Goal: Use online tool/utility: Utilize a website feature to perform a specific function

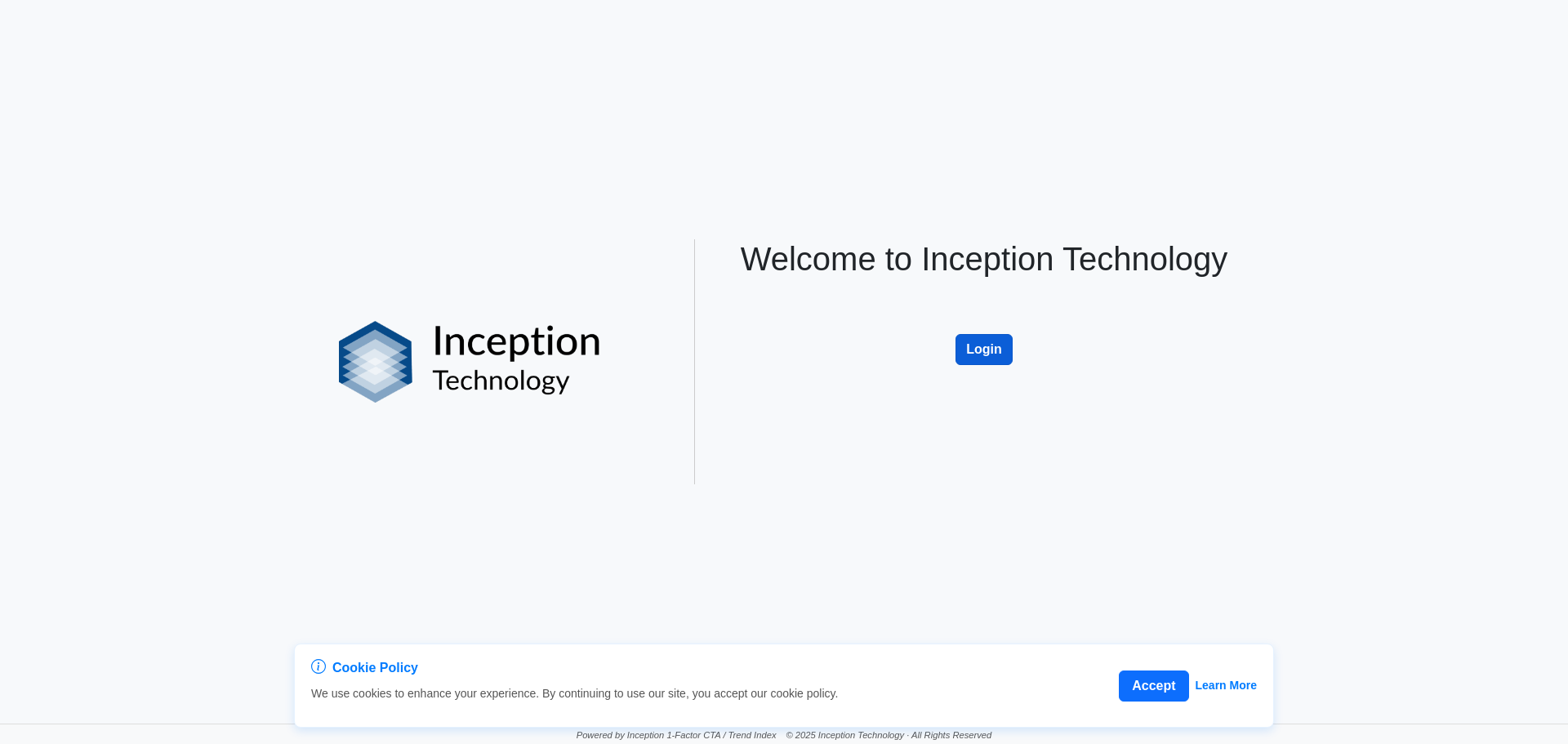
click at [979, 341] on button "Login" at bounding box center [984, 349] width 57 height 31
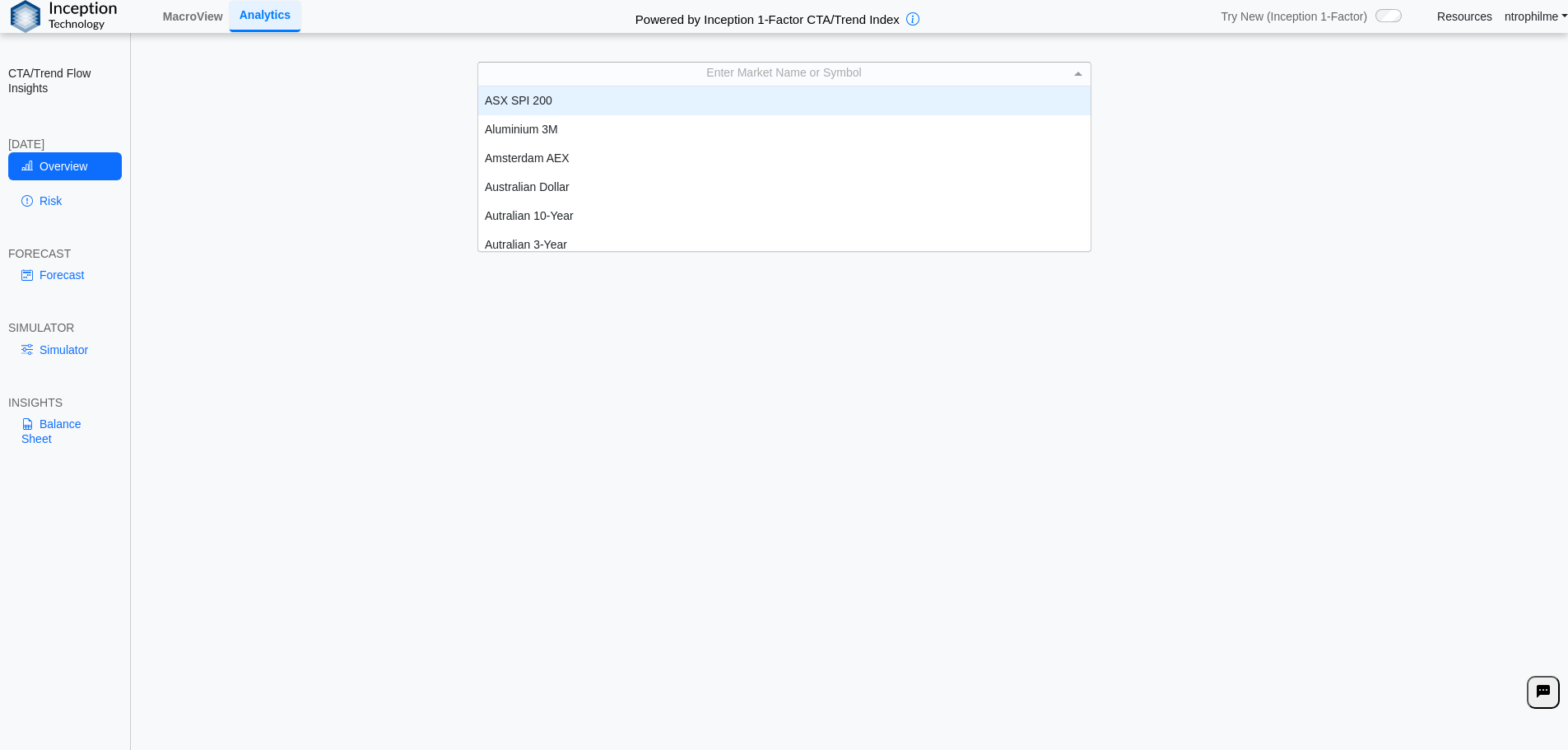
click at [767, 83] on div "Enter Market Name or Symbol" at bounding box center [784, 73] width 612 height 22
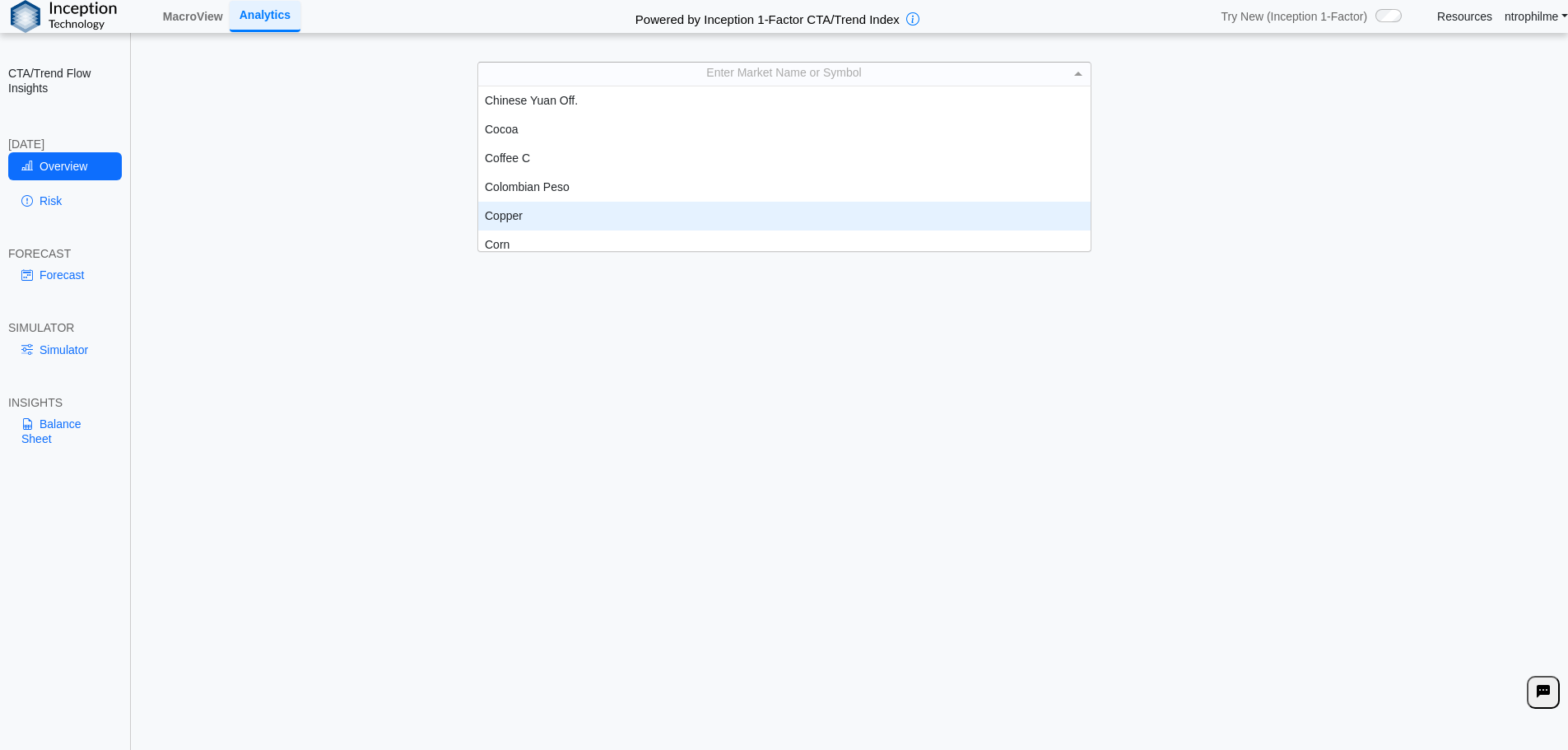
scroll to position [585, 0]
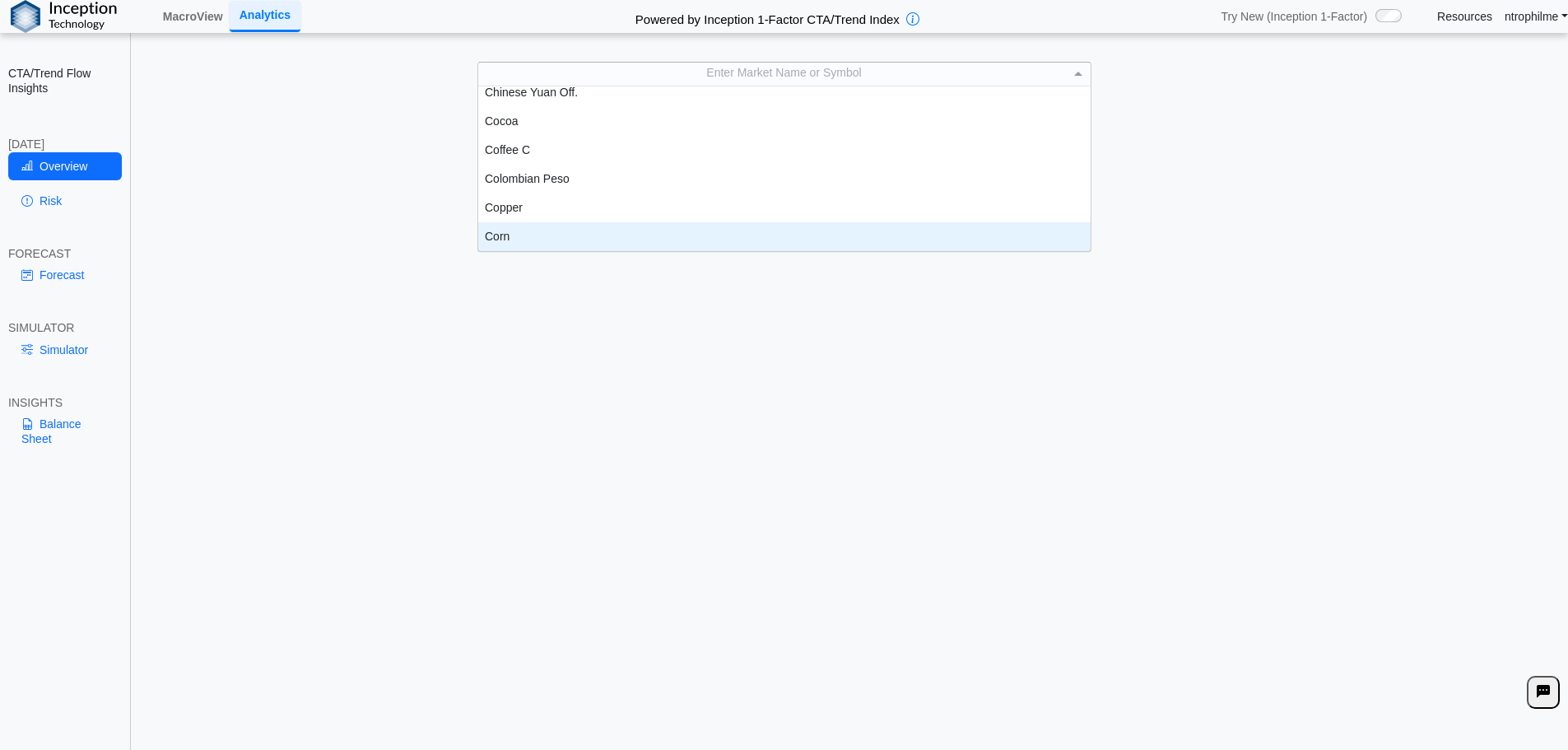
click at [523, 237] on div "Corn" at bounding box center [784, 237] width 612 height 28
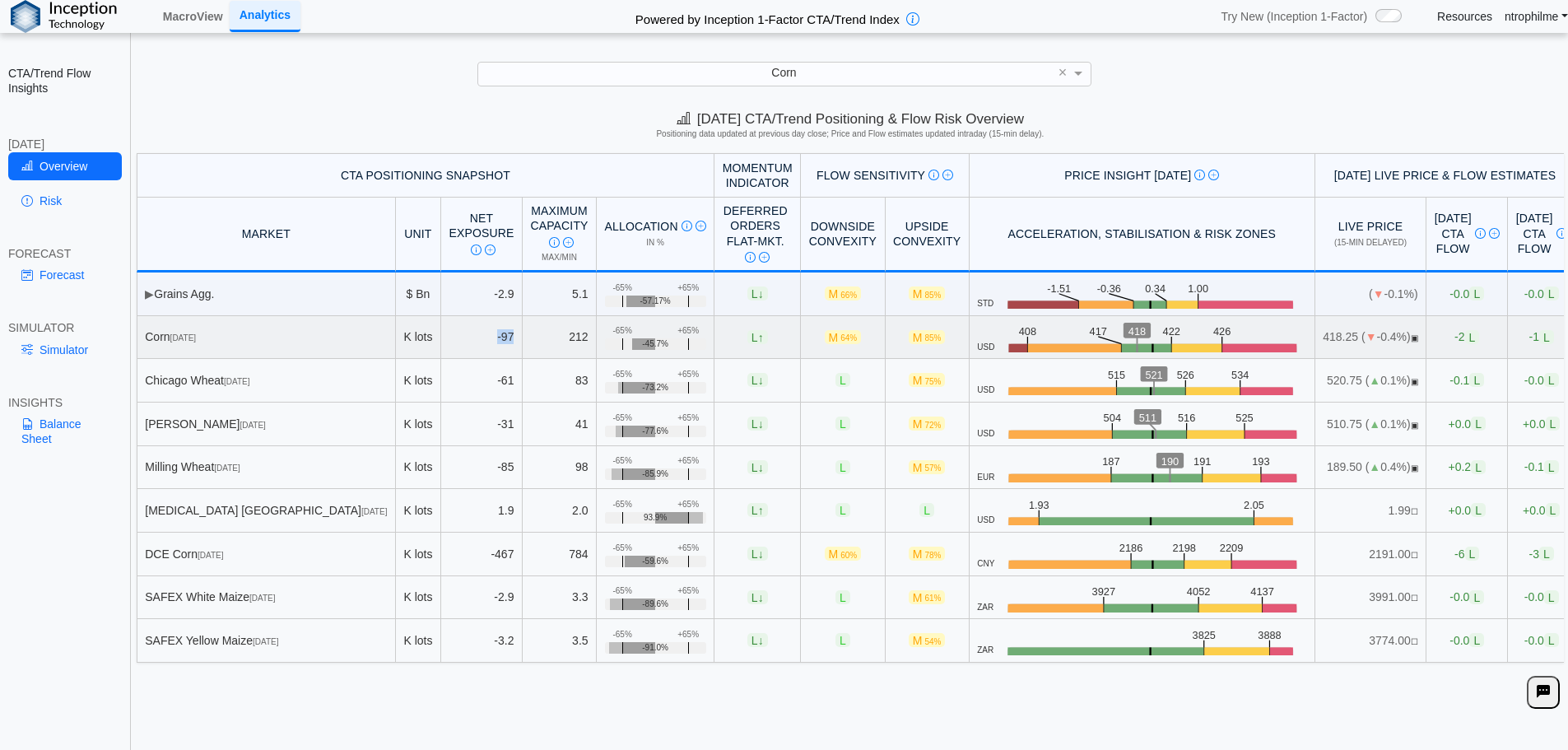
drag, startPoint x: 427, startPoint y: 336, endPoint x: 450, endPoint y: 339, distance: 23.2
click at [450, 339] on td "-97" at bounding box center [481, 338] width 82 height 44
click at [1454, 341] on span "-2 L" at bounding box center [1466, 336] width 25 height 14
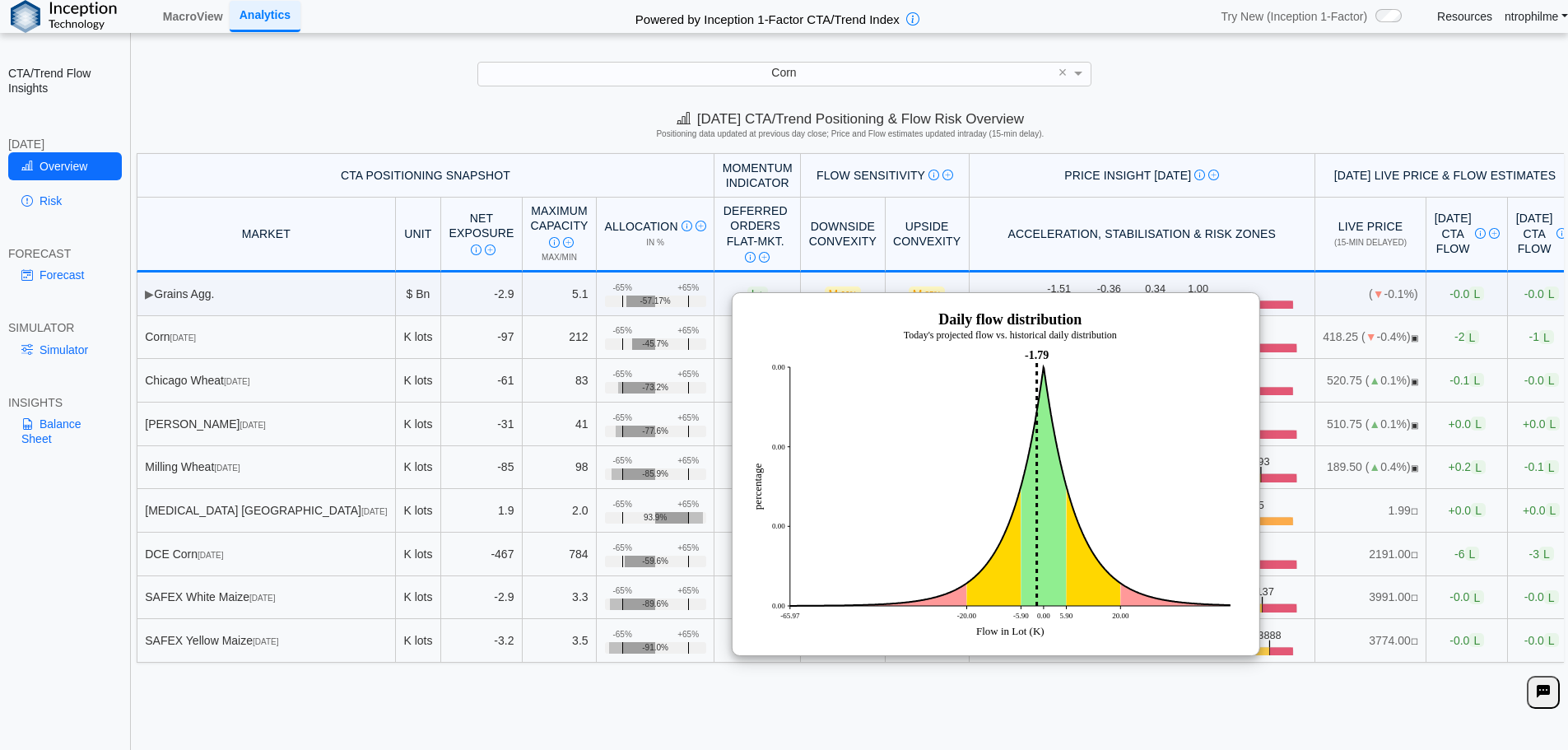
click at [1199, 126] on div "[DATE] CTA/Trend Positioning & Flow Risk Overview Positioning data updated at p…" at bounding box center [850, 127] width 1435 height 50
